Goal: Task Accomplishment & Management: Complete application form

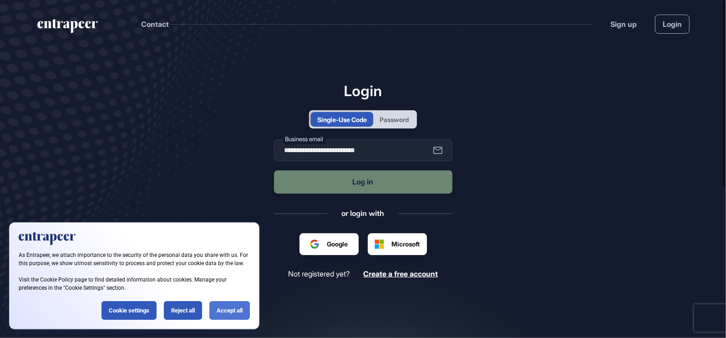
click at [232, 313] on div "Accept all" at bounding box center [229, 310] width 40 height 19
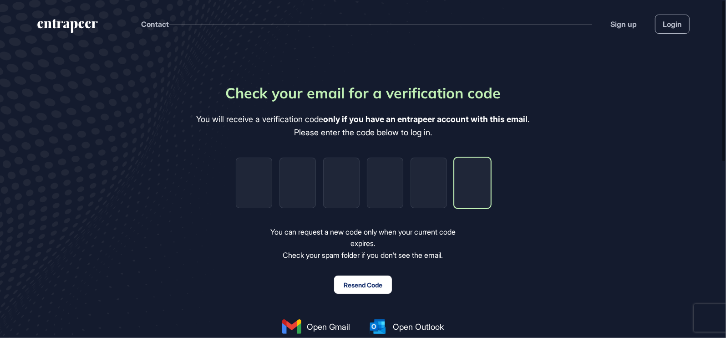
paste input "*"
type input "*"
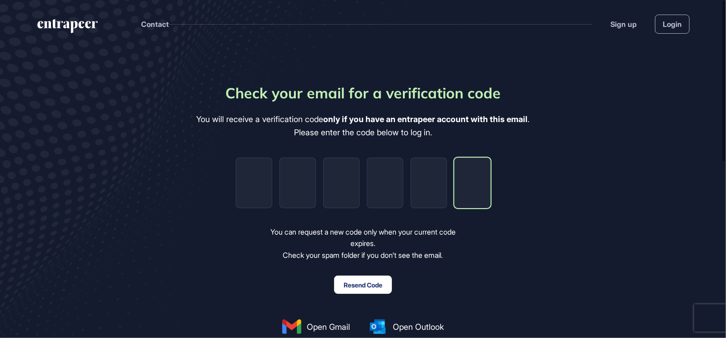
type input "*"
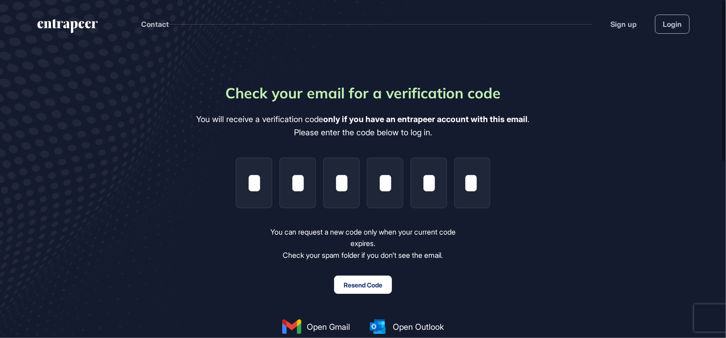
click at [534, 184] on main "Check your email for a verification code You will receive a verification code o…" at bounding box center [363, 268] width 726 height 440
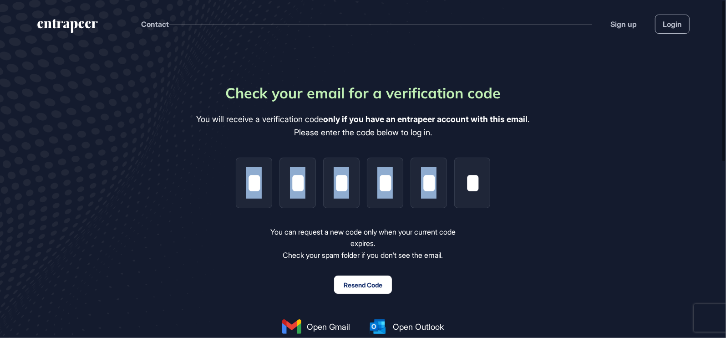
drag, startPoint x: 534, startPoint y: 184, endPoint x: 529, endPoint y: 188, distance: 6.2
click at [529, 188] on div "Check your email for a verification code You will receive a verification code o…" at bounding box center [363, 228] width 333 height 292
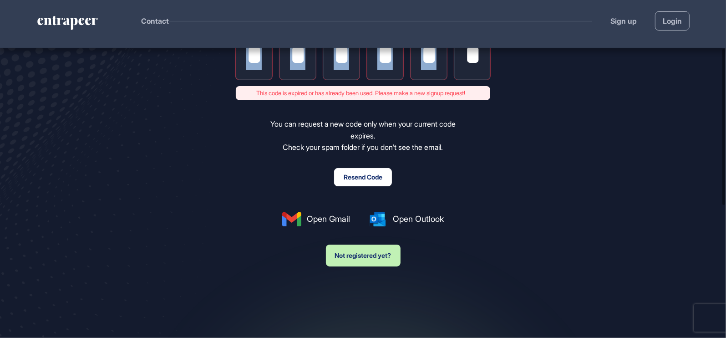
scroll to position [45, 0]
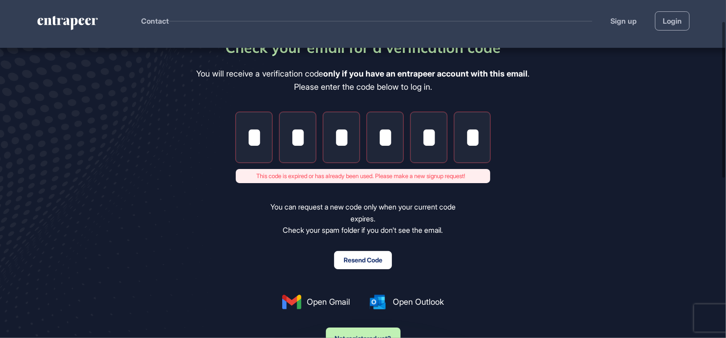
click at [507, 215] on div "Check your email for a verification code You will receive a verification code o…" at bounding box center [363, 192] width 333 height 313
click at [363, 259] on button "Resend Code" at bounding box center [363, 260] width 58 height 18
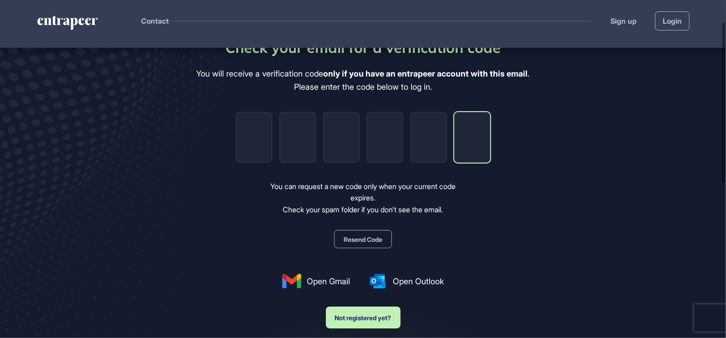
paste input "*"
type input "*"
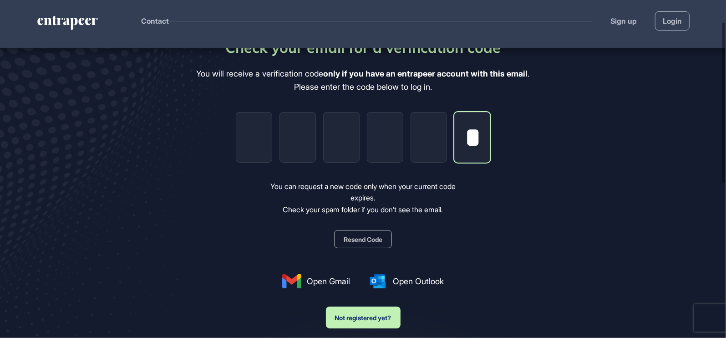
type input "*"
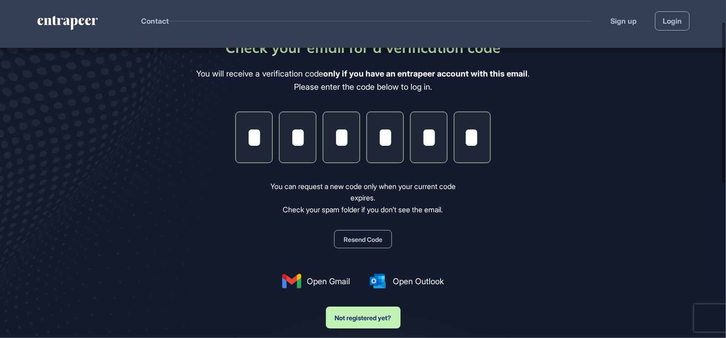
click at [503, 133] on div "Check your email for a verification code You will receive a verification code o…" at bounding box center [363, 182] width 333 height 292
click at [672, 22] on link "Login" at bounding box center [672, 20] width 35 height 19
click at [563, 190] on main "Check your email for a verification code You will receive a verification code o…" at bounding box center [363, 222] width 726 height 440
